Goal: Task Accomplishment & Management: Use online tool/utility

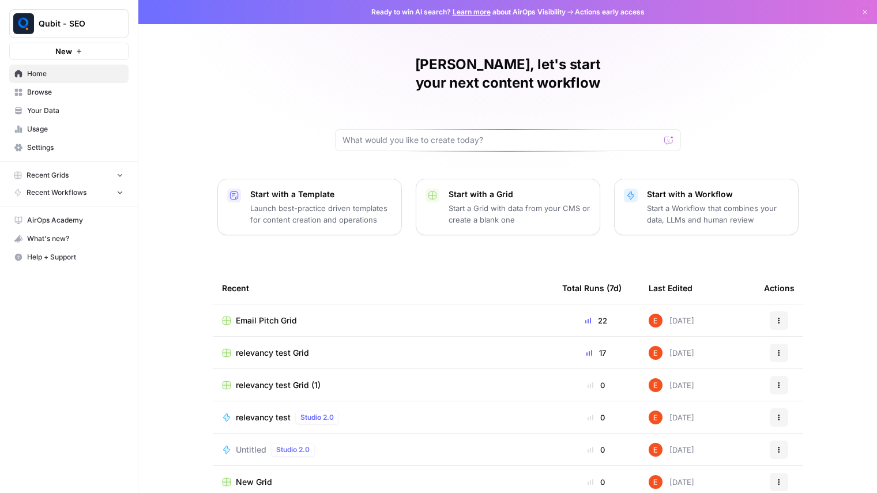
click at [54, 29] on div "Qubit - SEO" at bounding box center [82, 24] width 86 height 12
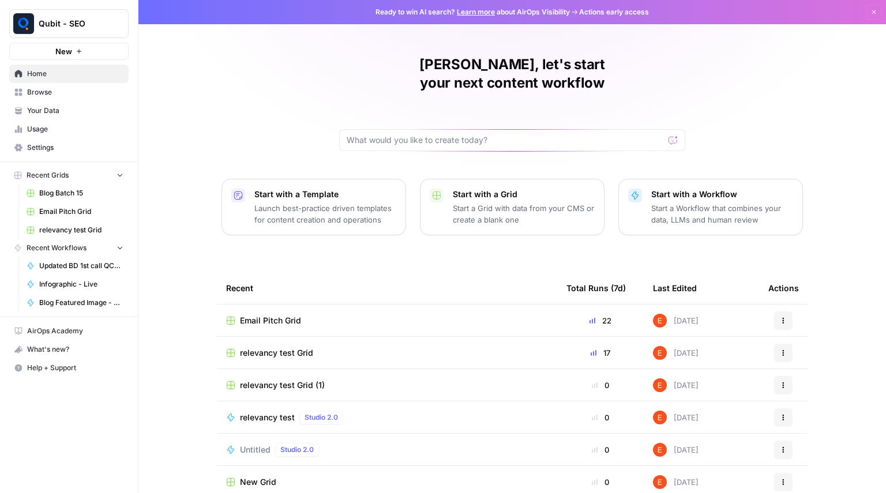
click at [300, 347] on span "relevancy test Grid" at bounding box center [276, 353] width 73 height 12
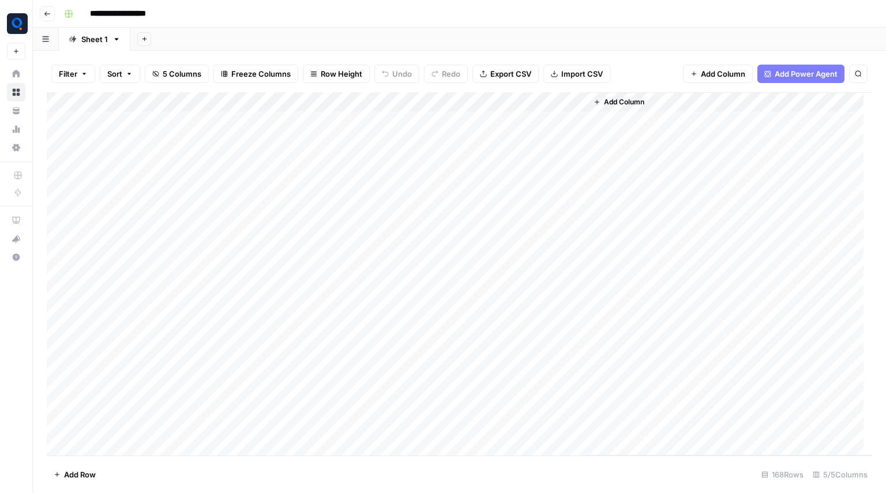
click at [458, 106] on div "Add Column" at bounding box center [459, 273] width 825 height 363
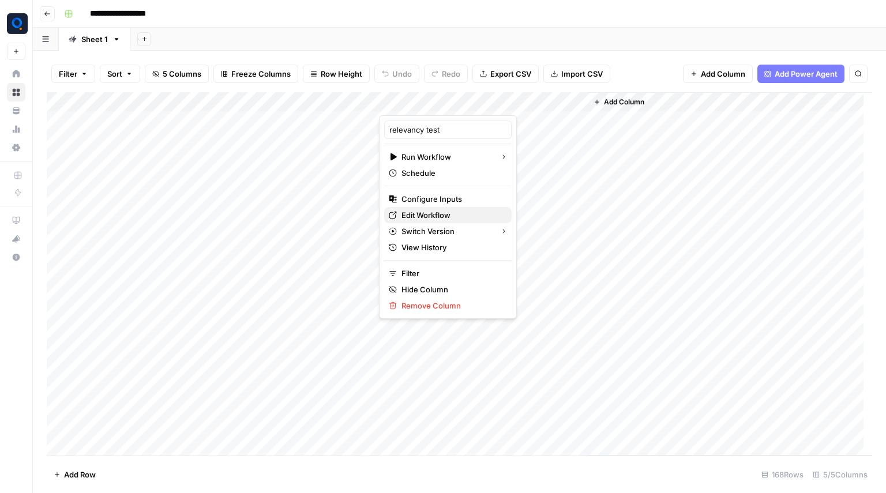
click at [448, 221] on link "Edit Workflow" at bounding box center [447, 215] width 127 height 16
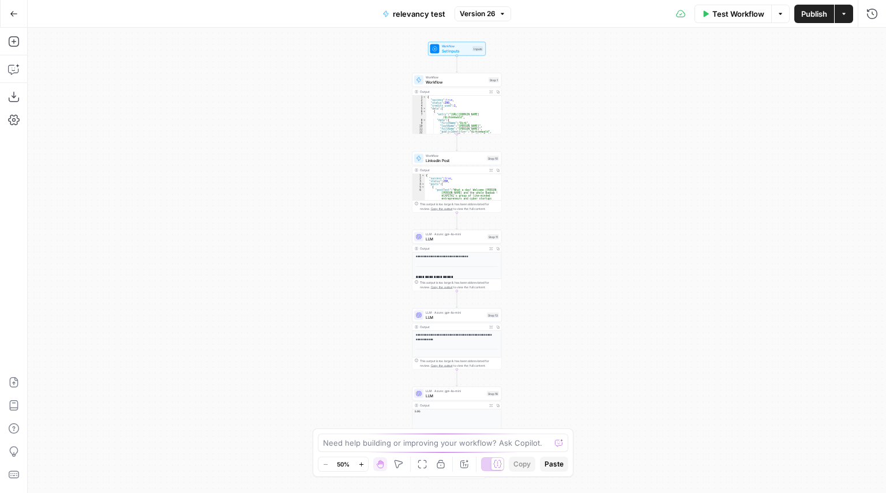
click at [461, 240] on span "LLM" at bounding box center [455, 239] width 59 height 6
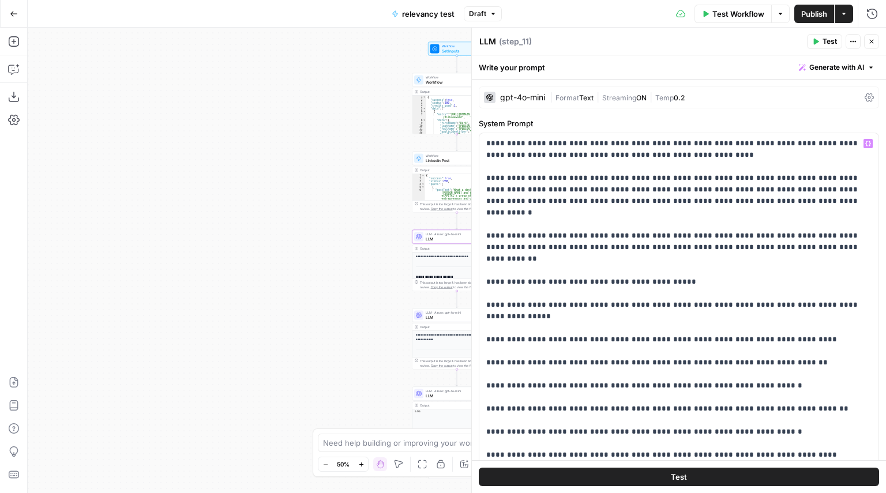
scroll to position [293, 0]
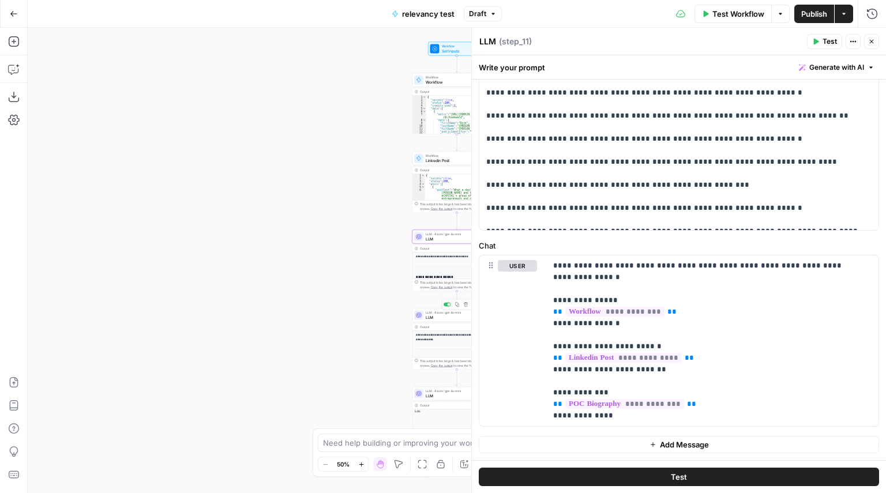
click at [441, 315] on span "LLM" at bounding box center [455, 317] width 59 height 6
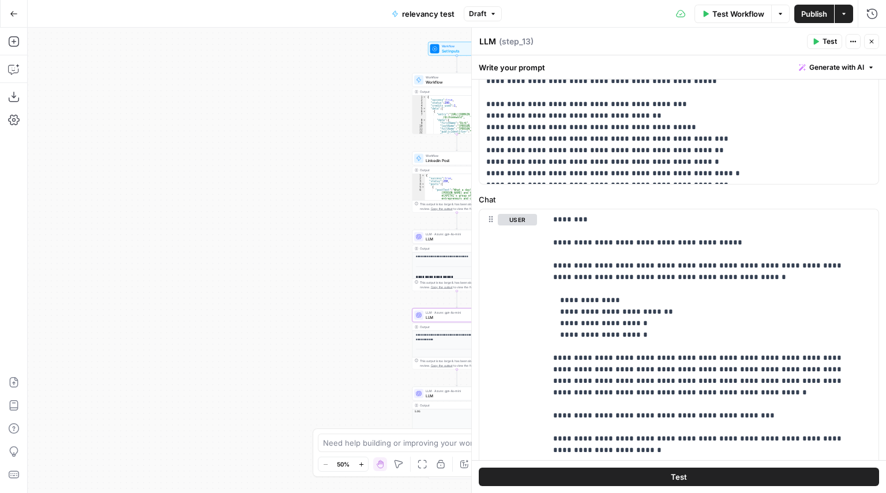
scroll to position [454, 0]
